Goal: Transaction & Acquisition: Purchase product/service

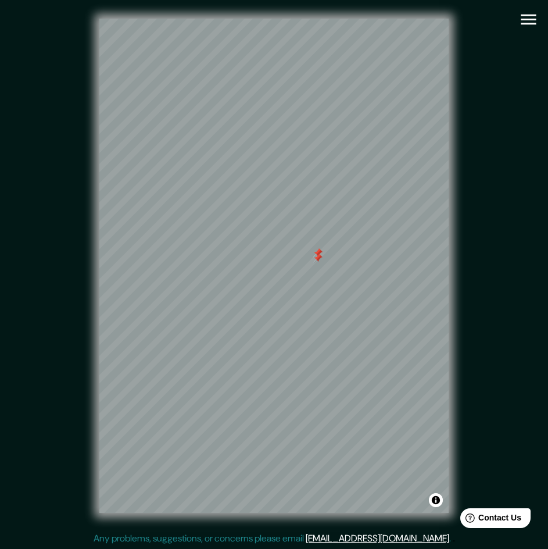
click at [465, 156] on div "© Mapbox © OpenStreetMap Improve this map" at bounding box center [274, 266] width 494 height 494
click at [525, 16] on icon "button" at bounding box center [529, 19] width 20 height 20
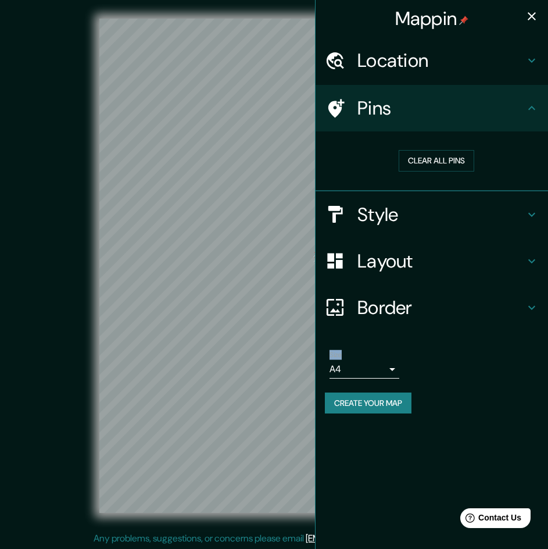
click at [452, 115] on h4 "Pins" at bounding box center [440, 107] width 167 height 23
click at [445, 156] on button "Clear all pins" at bounding box center [437, 161] width 76 height 22
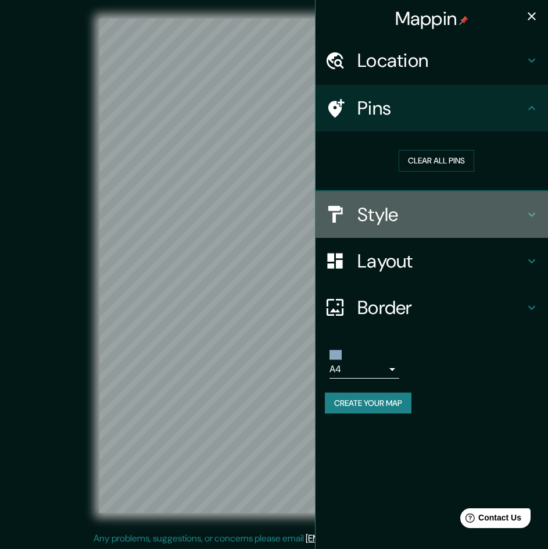
drag, startPoint x: 428, startPoint y: 208, endPoint x: 429, endPoint y: 216, distance: 8.8
click at [429, 209] on h4 "Style" at bounding box center [440, 214] width 167 height 23
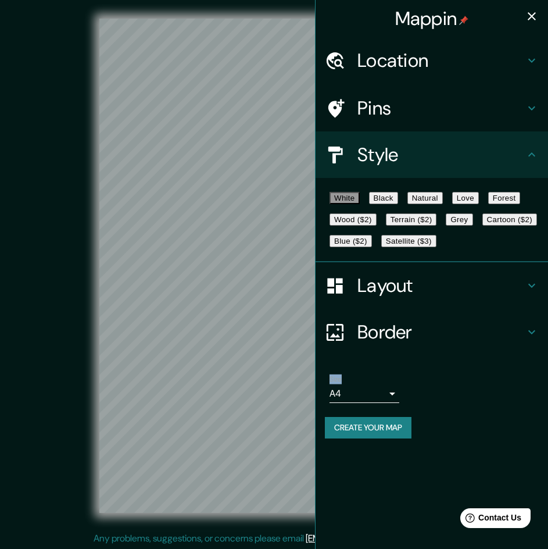
click at [446, 226] on button "Grey" at bounding box center [459, 219] width 27 height 12
click at [273, 286] on div at bounding box center [271, 282] width 9 height 9
click at [423, 95] on div "Pins" at bounding box center [432, 108] width 233 height 47
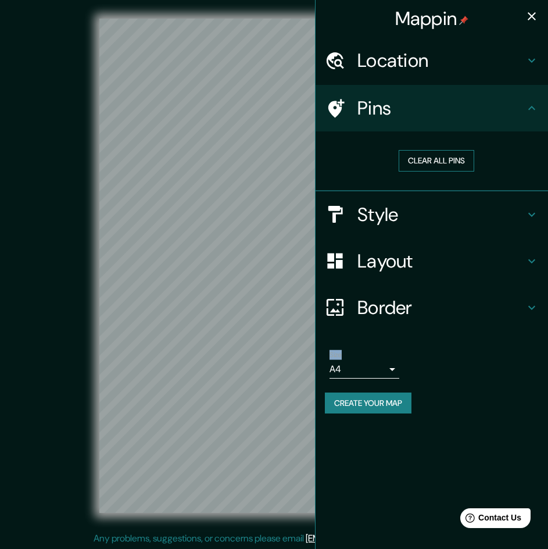
click at [423, 165] on button "Clear all pins" at bounding box center [437, 161] width 76 height 22
click at [371, 362] on body "Mappin Location Pins Clear all pins Style Layout Border Choose a border. Hint :…" at bounding box center [274, 274] width 548 height 549
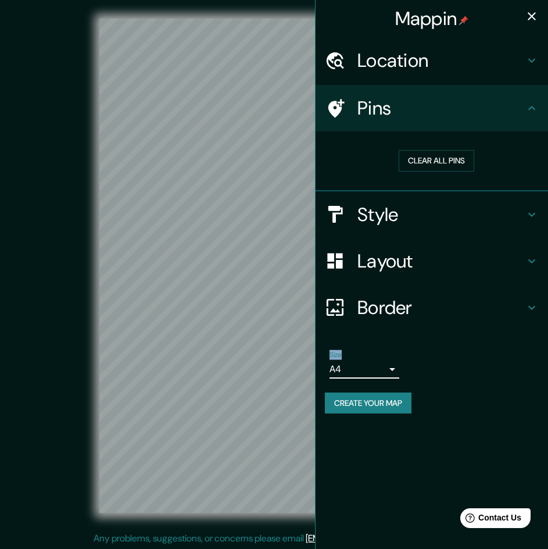
click at [367, 375] on body "Mappin Location Pins Clear all pins Style Layout Border Choose a border. Hint :…" at bounding box center [274, 274] width 548 height 549
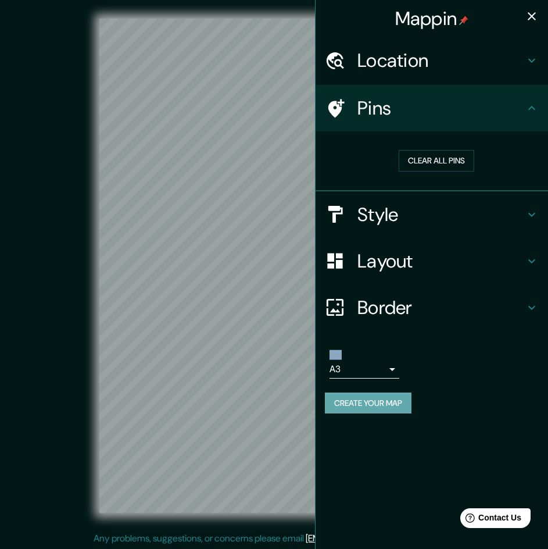
click at [372, 407] on button "Create your map" at bounding box center [368, 403] width 87 height 22
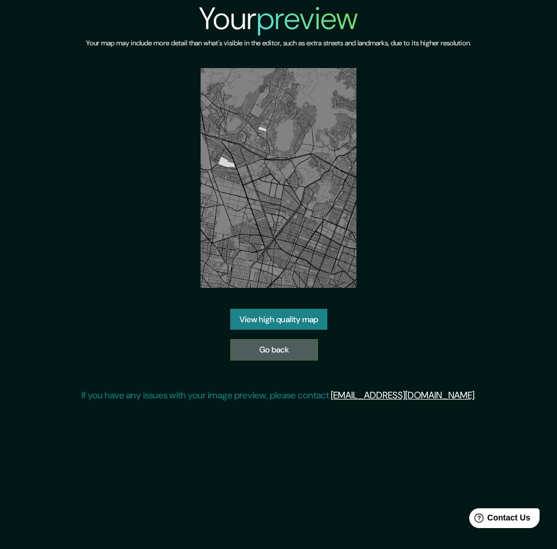
click at [265, 351] on link "Go back" at bounding box center [274, 350] width 88 height 22
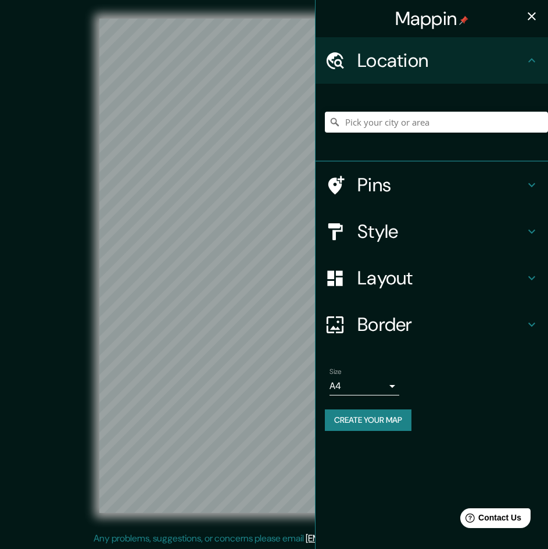
click at [488, 277] on div "Mappin Location Pins Style Layout Border Choose a border. Hint : you can make l…" at bounding box center [274, 275] width 548 height 550
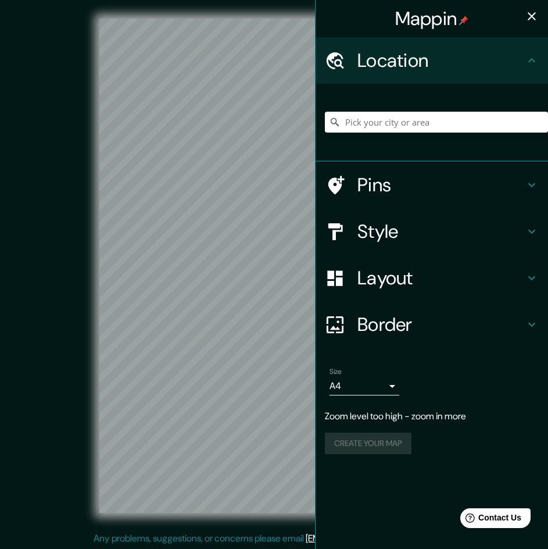
click at [409, 296] on div "Mappin Location Pins Style Layout Border Choose a border. Hint : you can make l…" at bounding box center [274, 275] width 548 height 550
click at [352, 262] on div "Mappin Location Pins Style Layout Border Choose a border. Hint : you can make l…" at bounding box center [274, 275] width 548 height 550
click at [326, 267] on div "Mappin Location Pins Style Layout Border Choose a border. Hint : you can make l…" at bounding box center [274, 275] width 548 height 550
click at [112, 285] on div "© Mapbox © OpenStreetMap Improve this map" at bounding box center [274, 265] width 531 height 531
drag, startPoint x: 17, startPoint y: 299, endPoint x: 408, endPoint y: 183, distance: 407.9
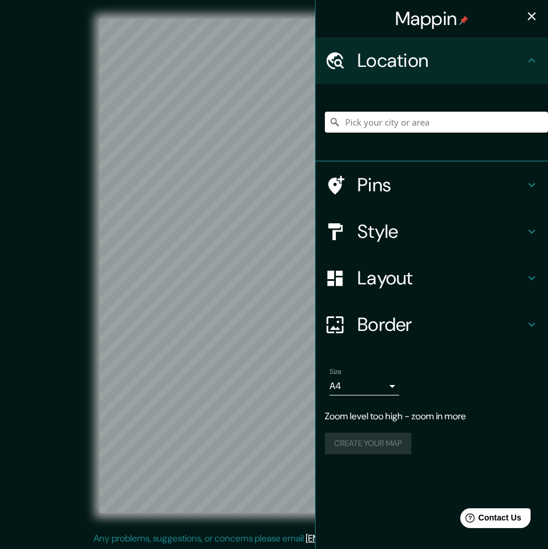
click at [407, 184] on div "Mappin Location Pins Style Layout Border Choose a border. Hint : you can make l…" at bounding box center [274, 275] width 548 height 550
click at [417, 315] on div "Mappin Location Pins Style Layout Border Choose a border. Hint : you can make l…" at bounding box center [274, 275] width 548 height 550
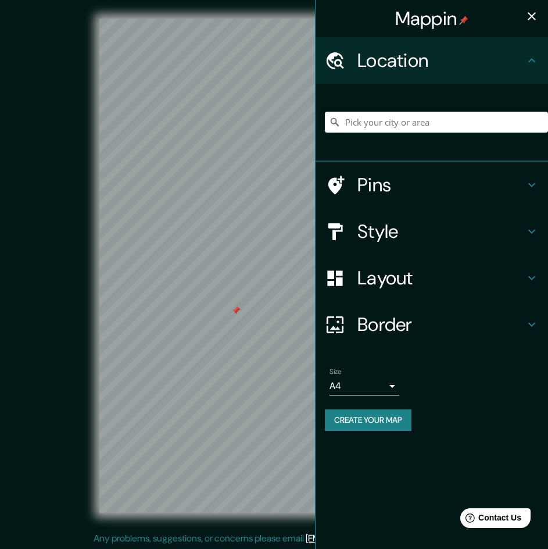
click at [231, 19] on div at bounding box center [273, 19] width 349 height 0
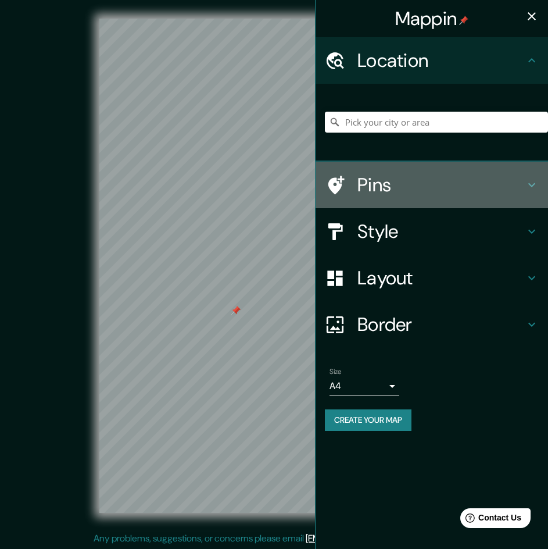
click at [415, 178] on h4 "Pins" at bounding box center [440, 184] width 167 height 23
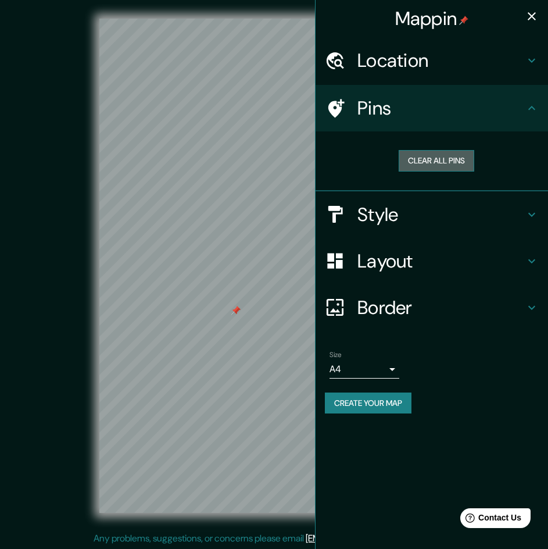
click at [419, 167] on button "Clear all pins" at bounding box center [437, 161] width 76 height 22
click at [407, 208] on h4 "Style" at bounding box center [440, 214] width 167 height 23
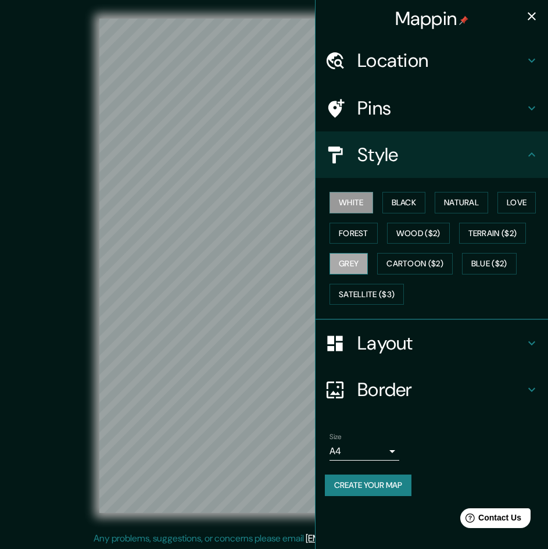
click at [344, 261] on button "Grey" at bounding box center [349, 264] width 38 height 22
click at [399, 338] on h4 "Layout" at bounding box center [440, 342] width 167 height 23
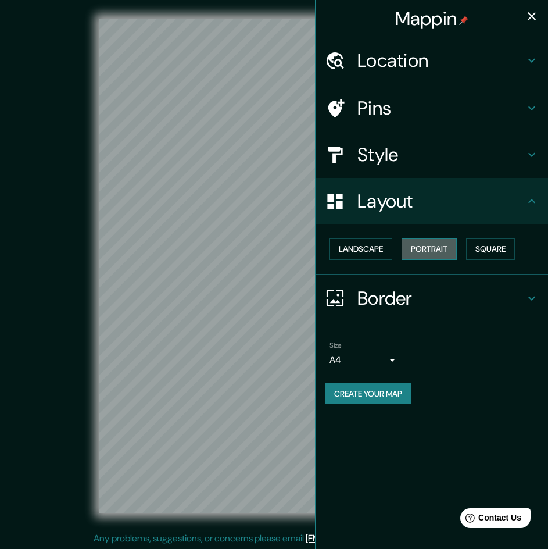
click at [436, 251] on button "Portrait" at bounding box center [429, 249] width 55 height 22
click at [380, 253] on button "Landscape" at bounding box center [361, 249] width 63 height 22
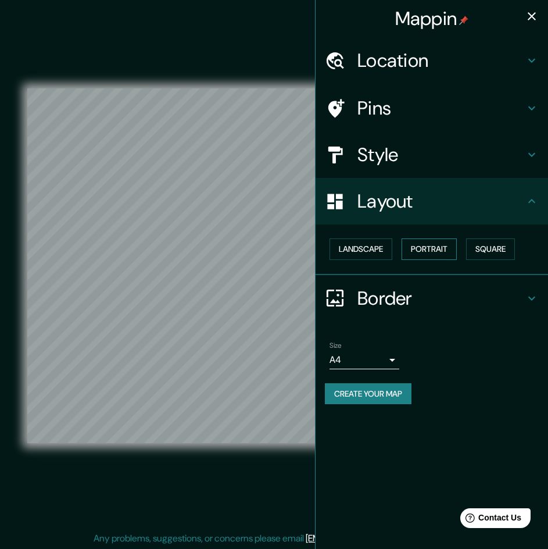
click at [451, 249] on button "Portrait" at bounding box center [429, 249] width 55 height 22
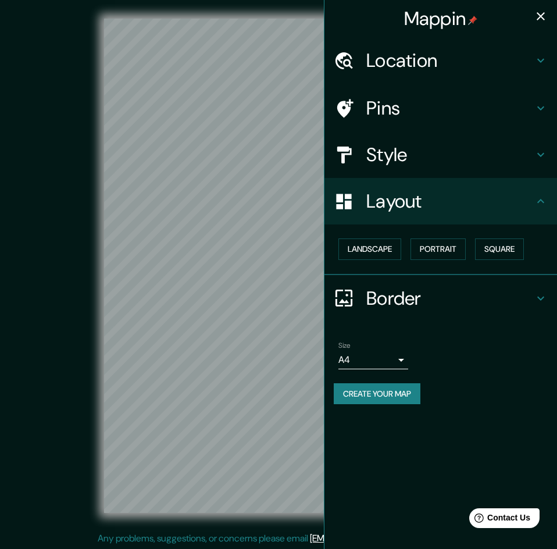
click at [346, 356] on body "Mappin Location Pins Style Layout Landscape Portrait Square Border Choose a bor…" at bounding box center [278, 274] width 557 height 549
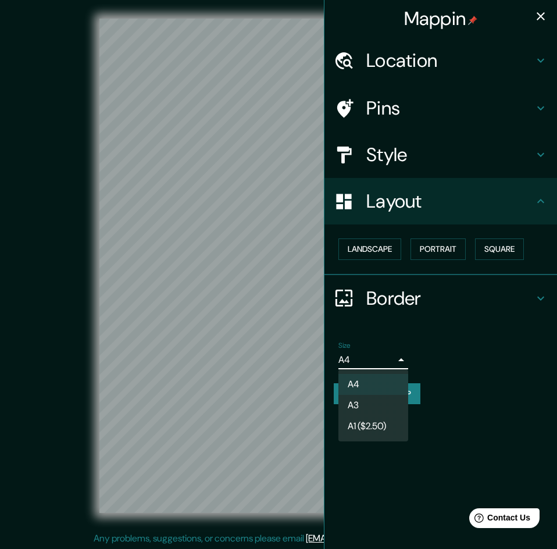
click at [360, 392] on li "A4" at bounding box center [373, 384] width 70 height 21
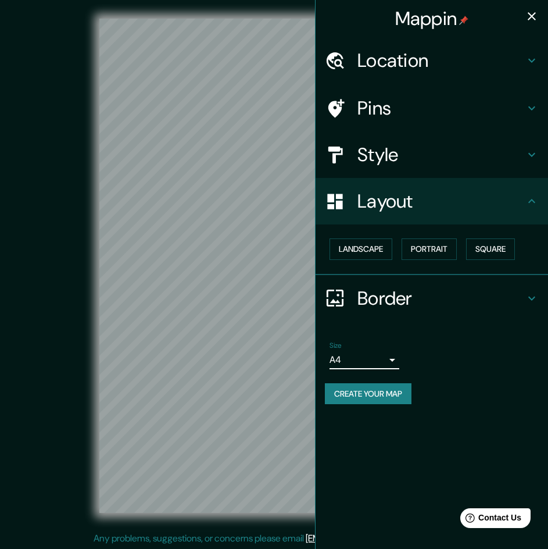
click at [365, 362] on body "Mappin Location Pins Style Layout Landscape Portrait Square Border Choose a bor…" at bounding box center [274, 274] width 548 height 549
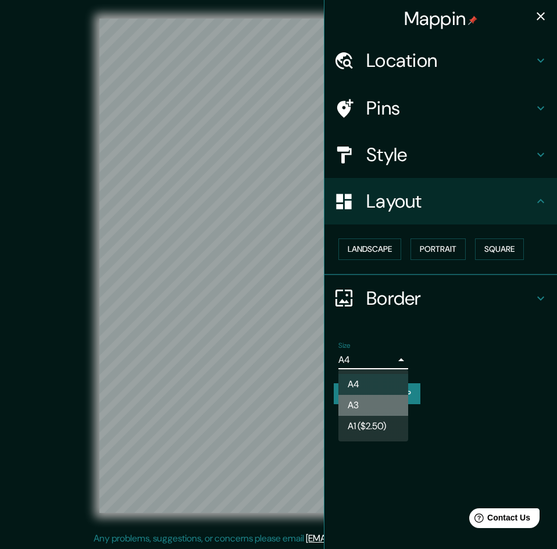
click at [364, 399] on li "A3" at bounding box center [373, 405] width 70 height 21
type input "a4"
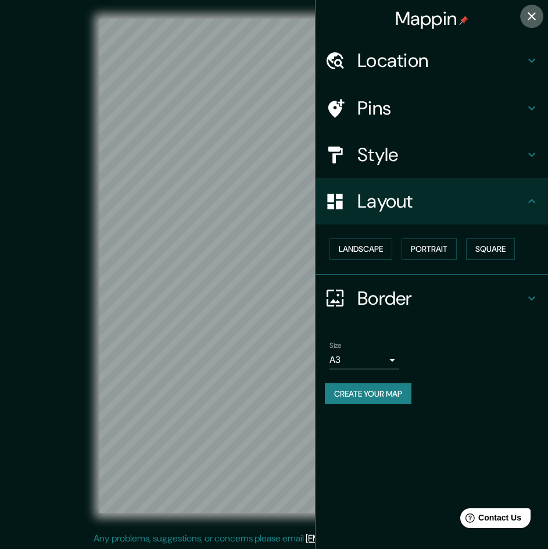
click at [524, 22] on button "button" at bounding box center [531, 16] width 23 height 23
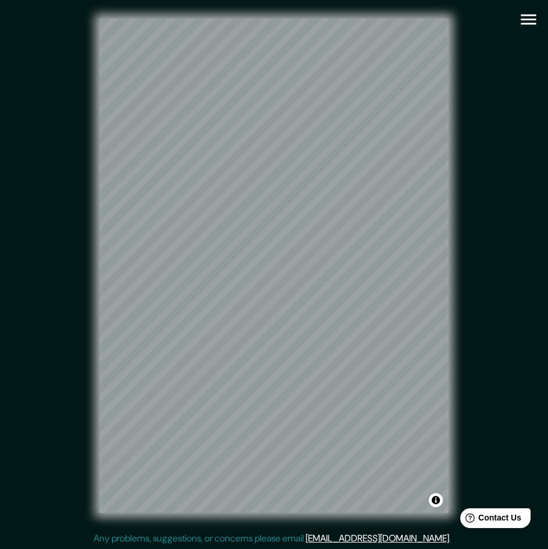
click at [521, 18] on icon "button" at bounding box center [529, 19] width 20 height 20
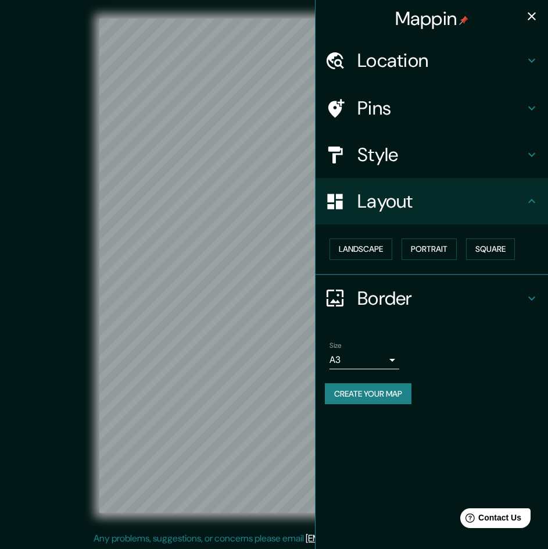
click at [388, 393] on button "Create your map" at bounding box center [368, 394] width 87 height 22
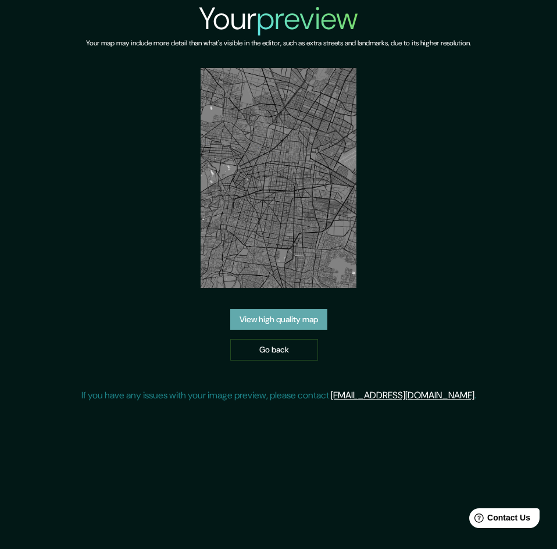
click at [298, 318] on link "View high quality map" at bounding box center [278, 320] width 97 height 22
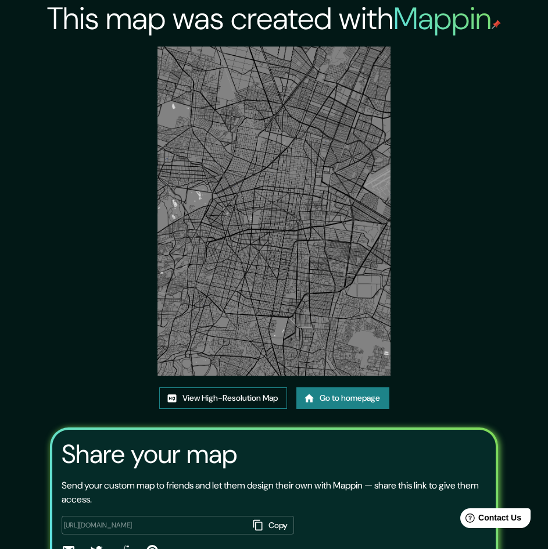
click at [241, 409] on link "View High-Resolution Map" at bounding box center [223, 398] width 128 height 22
